Goal: Check status: Check status

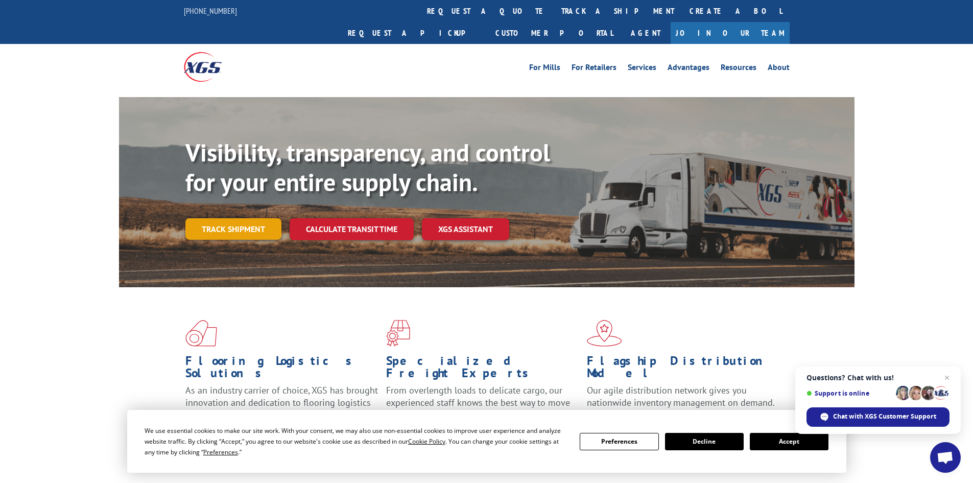
click at [259, 218] on link "Track shipment" at bounding box center [233, 228] width 96 height 21
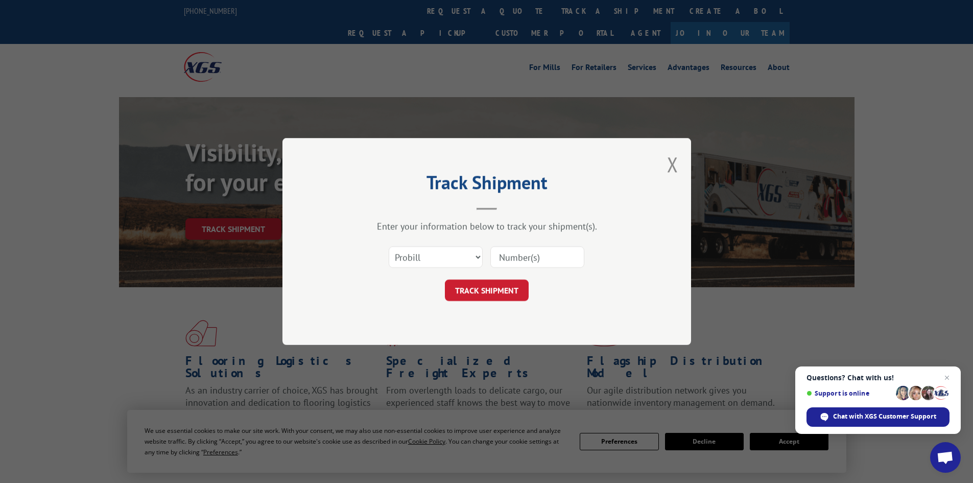
paste input "17502616"
type input "17502616"
click at [501, 290] on button "TRACK SHIPMENT" at bounding box center [487, 289] width 84 height 21
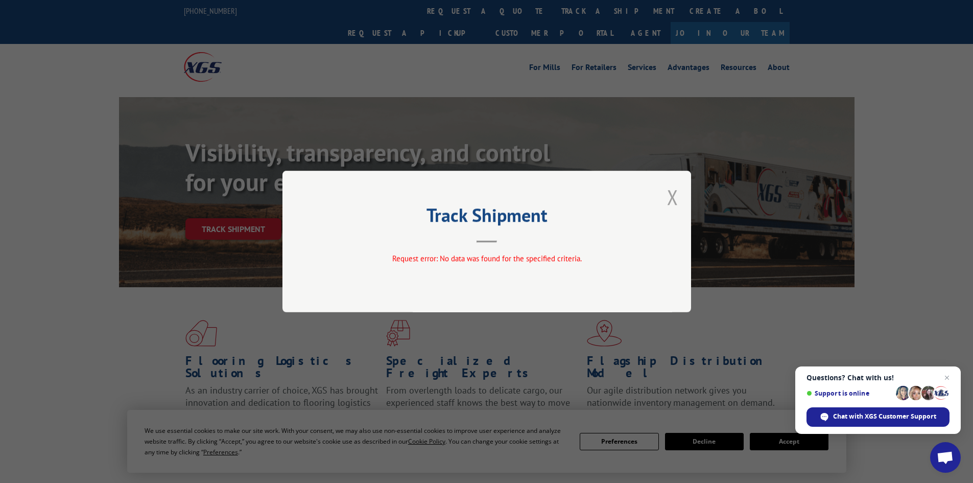
click at [677, 201] on button "Close modal" at bounding box center [672, 196] width 11 height 27
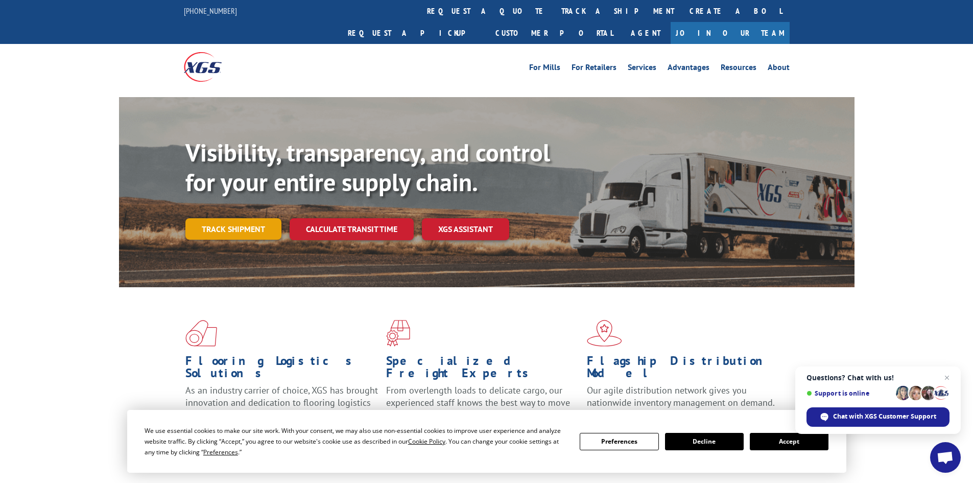
click at [234, 218] on link "Track shipment" at bounding box center [233, 228] width 96 height 21
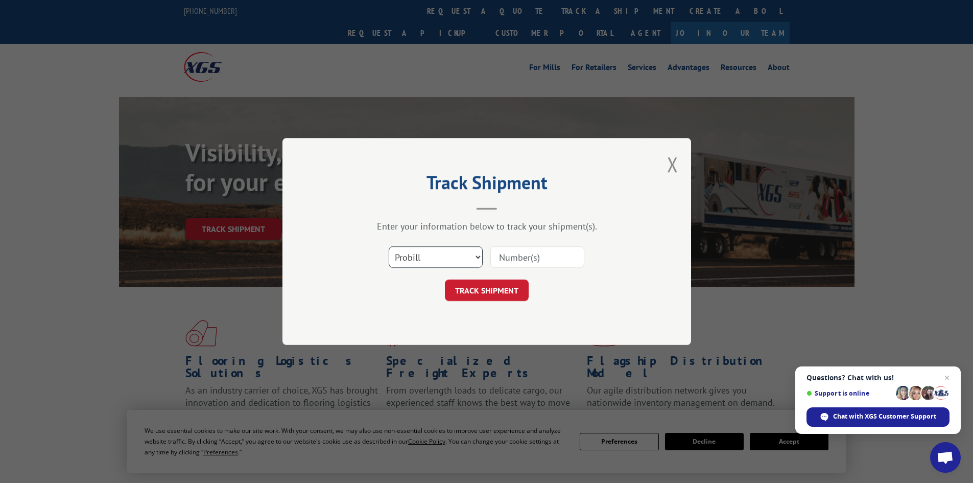
click at [466, 259] on select "Select category... Probill BOL PO" at bounding box center [436, 256] width 94 height 21
select select "bol"
click at [389, 246] on select "Select category... Probill BOL PO" at bounding box center [436, 256] width 94 height 21
paste input "17502616"
type input "17502616"
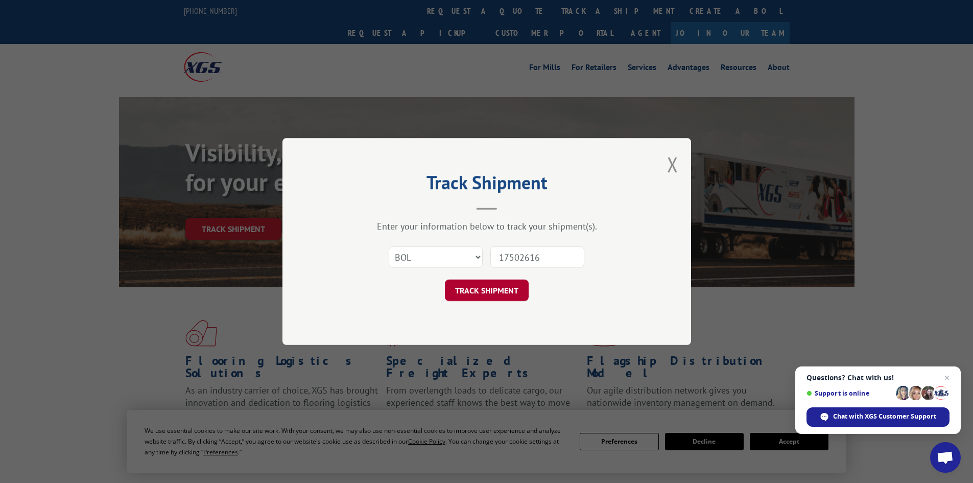
click at [500, 288] on button "TRACK SHIPMENT" at bounding box center [487, 289] width 84 height 21
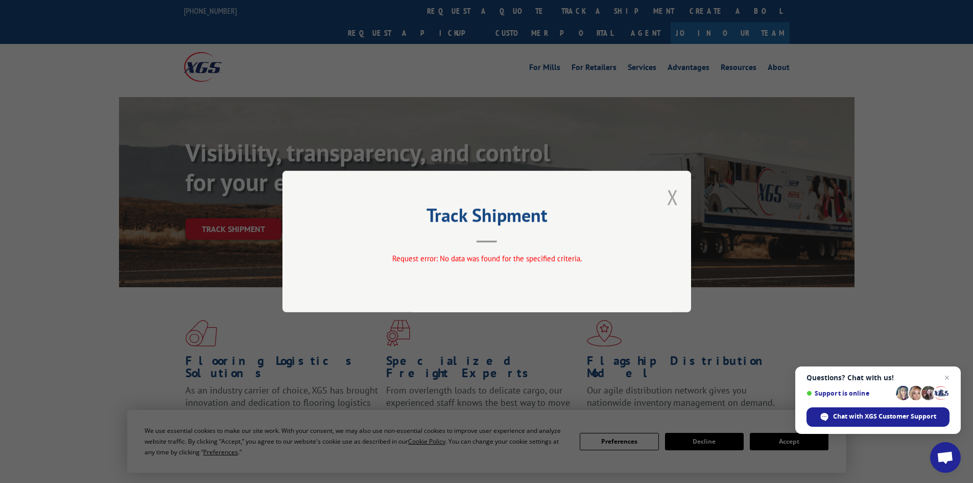
click at [671, 194] on button "Close modal" at bounding box center [672, 196] width 11 height 27
